Goal: Information Seeking & Learning: Learn about a topic

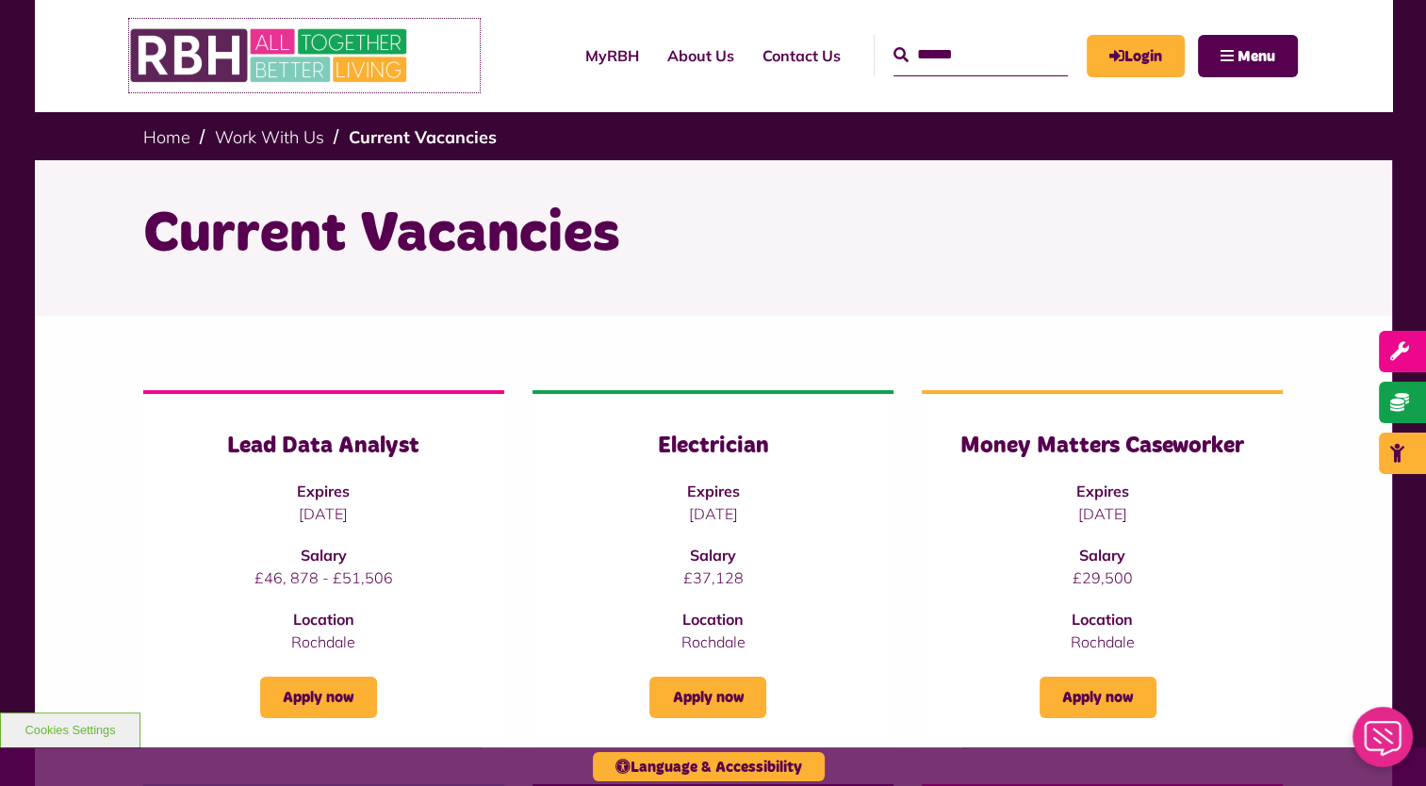
click at [168, 68] on img at bounding box center [270, 56] width 283 height 74
